Goal: Task Accomplishment & Management: Use online tool/utility

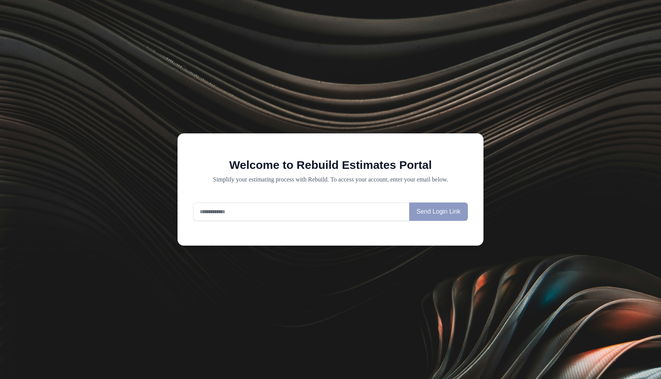
click at [230, 213] on input "email" at bounding box center [301, 212] width 216 height 18
type input "**********"
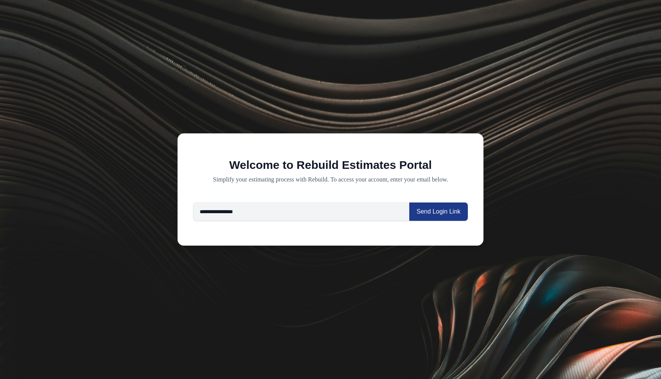
click at [265, 149] on div "**********" at bounding box center [330, 189] width 306 height 112
click at [449, 213] on button "Send Login Link" at bounding box center [438, 212] width 58 height 18
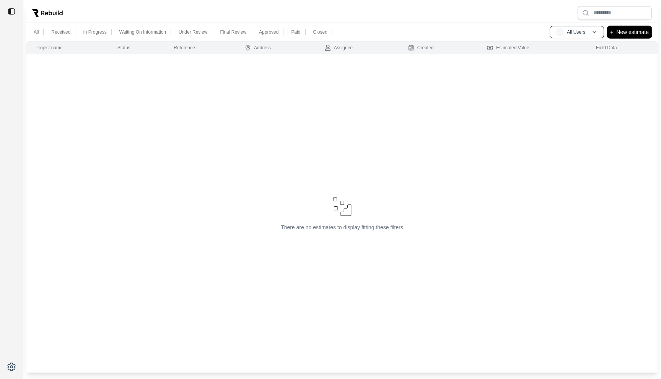
click at [632, 31] on p "New estimate" at bounding box center [632, 32] width 32 height 9
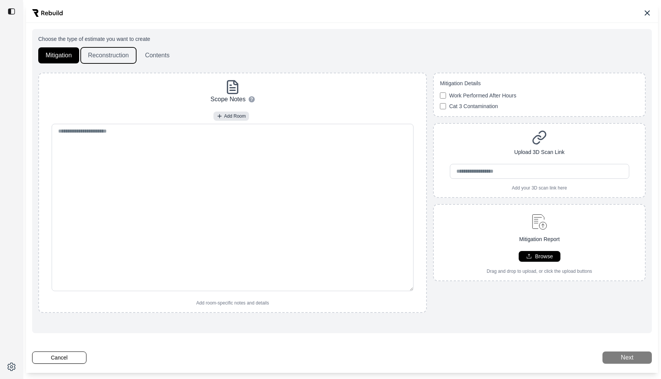
click at [99, 51] on button "Reconstruction" at bounding box center [108, 55] width 55 height 16
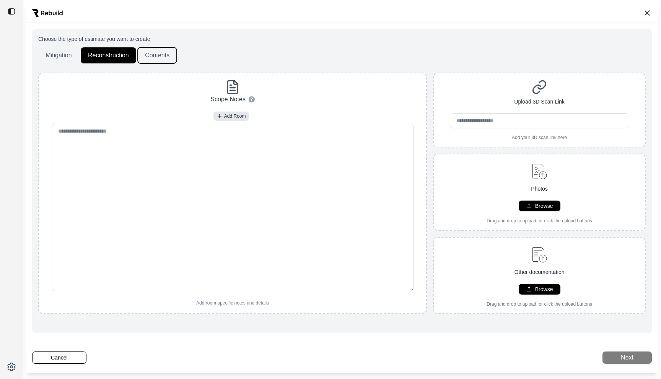
click at [163, 52] on button "Contents" at bounding box center [157, 55] width 39 height 16
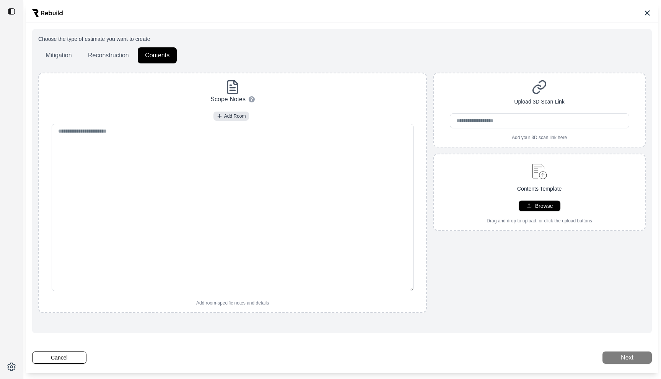
click at [215, 48] on div "Mitigation Reconstruction Contents" at bounding box center [341, 55] width 607 height 16
click at [55, 47] on div "Choose the type of estimate you want to create Mitigation Reconstruction Conten…" at bounding box center [341, 49] width 607 height 28
click at [56, 54] on button "Mitigation" at bounding box center [58, 55] width 41 height 16
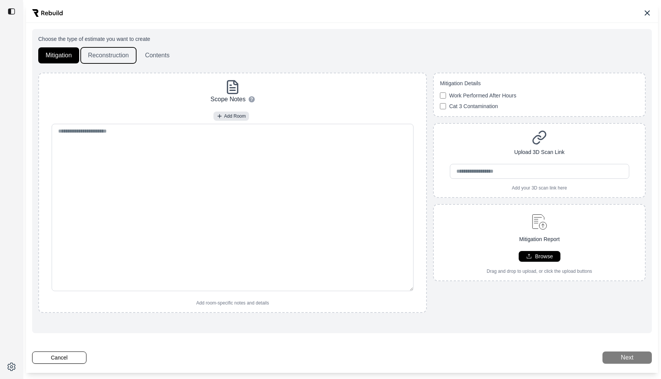
click at [119, 52] on button "Reconstruction" at bounding box center [108, 55] width 55 height 16
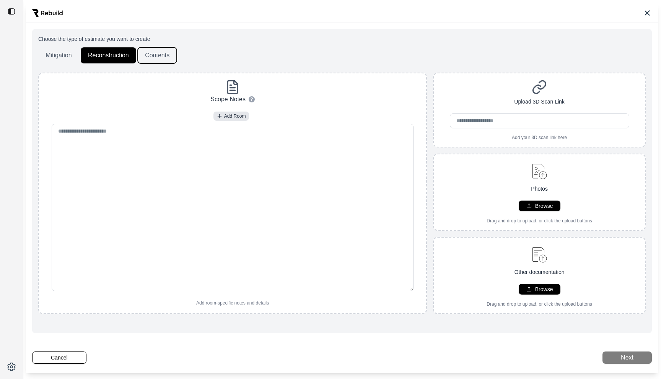
click at [151, 52] on button "Contents" at bounding box center [157, 55] width 39 height 16
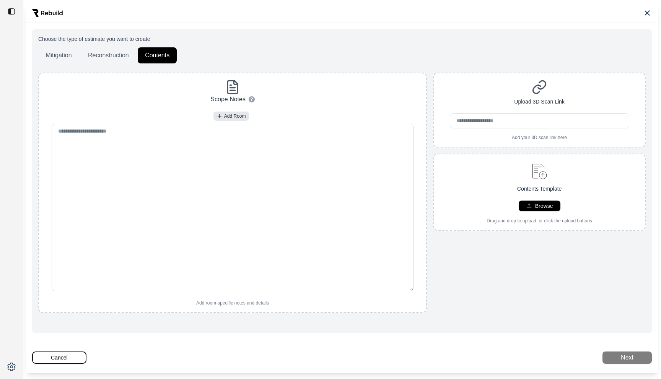
click at [51, 361] on button "Cancel" at bounding box center [59, 358] width 54 height 12
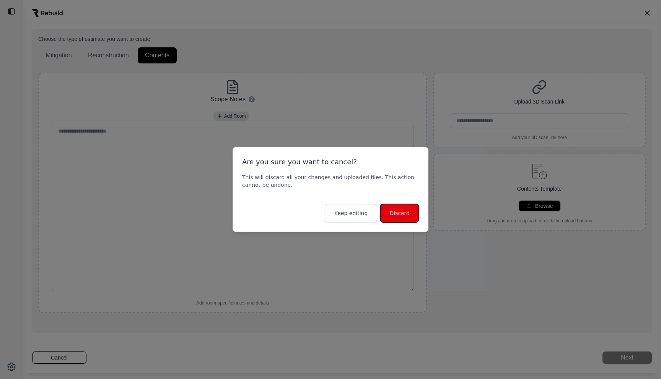
click at [402, 215] on button "Discard" at bounding box center [399, 213] width 39 height 18
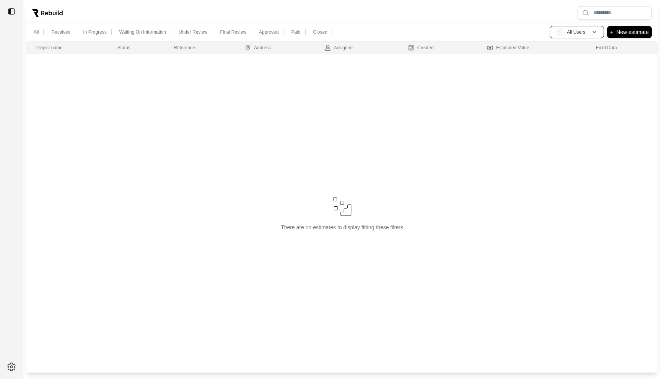
click at [293, 220] on div "There are no estimates to display fitting these filters" at bounding box center [341, 214] width 625 height 36
drag, startPoint x: 266, startPoint y: 231, endPoint x: 415, endPoint y: 231, distance: 148.7
click at [415, 231] on td "There are no estimates to display fitting these filters" at bounding box center [341, 213] width 631 height 319
click at [632, 31] on p "New estimate" at bounding box center [632, 32] width 32 height 9
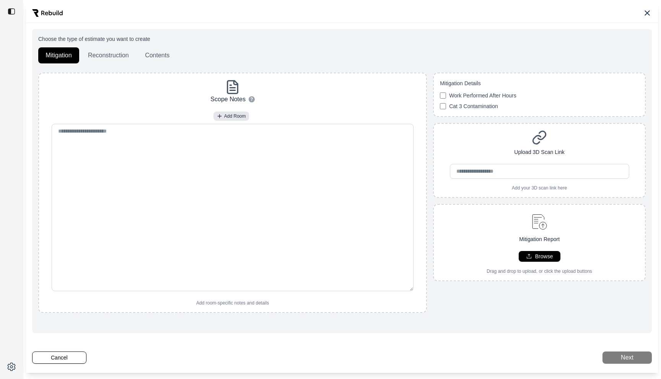
click at [552, 47] on div "Choose the type of estimate you want to create Mitigation Reconstruction Conten…" at bounding box center [341, 49] width 607 height 28
click at [647, 10] on icon at bounding box center [646, 12] width 9 height 9
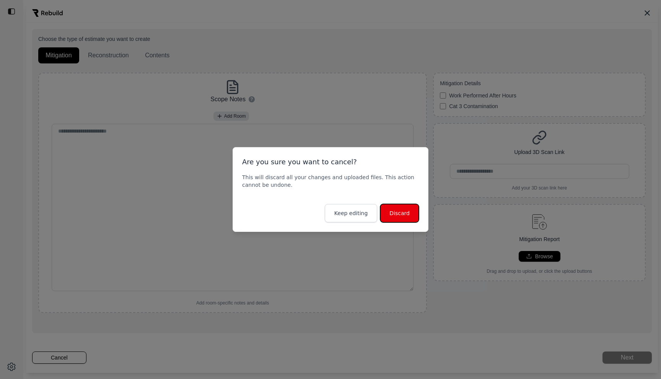
click at [406, 217] on button "Discard" at bounding box center [399, 213] width 39 height 18
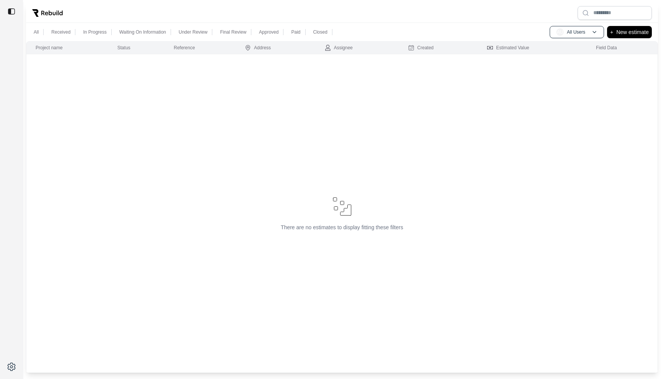
click at [180, 10] on div at bounding box center [342, 13] width 632 height 20
